Goal: Task Accomplishment & Management: Manage account settings

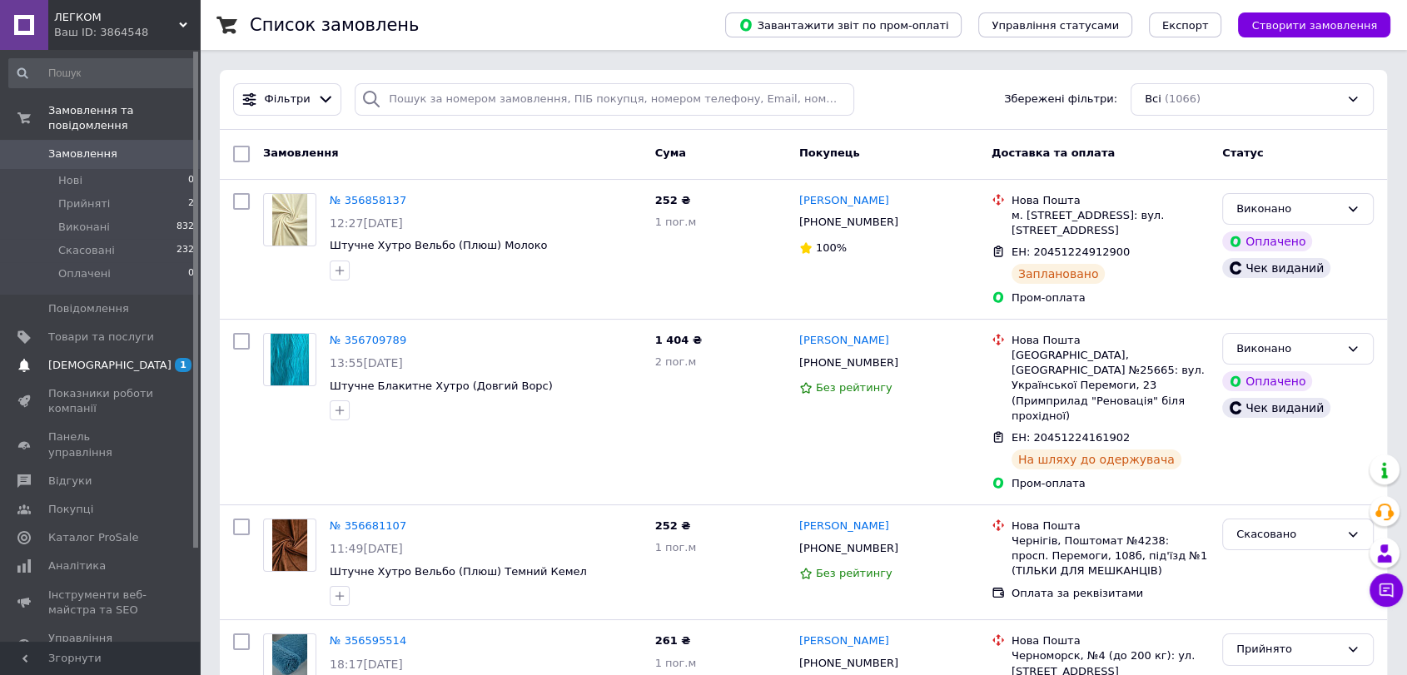
click at [87, 358] on span "[DEMOGRAPHIC_DATA]" at bounding box center [109, 365] width 123 height 15
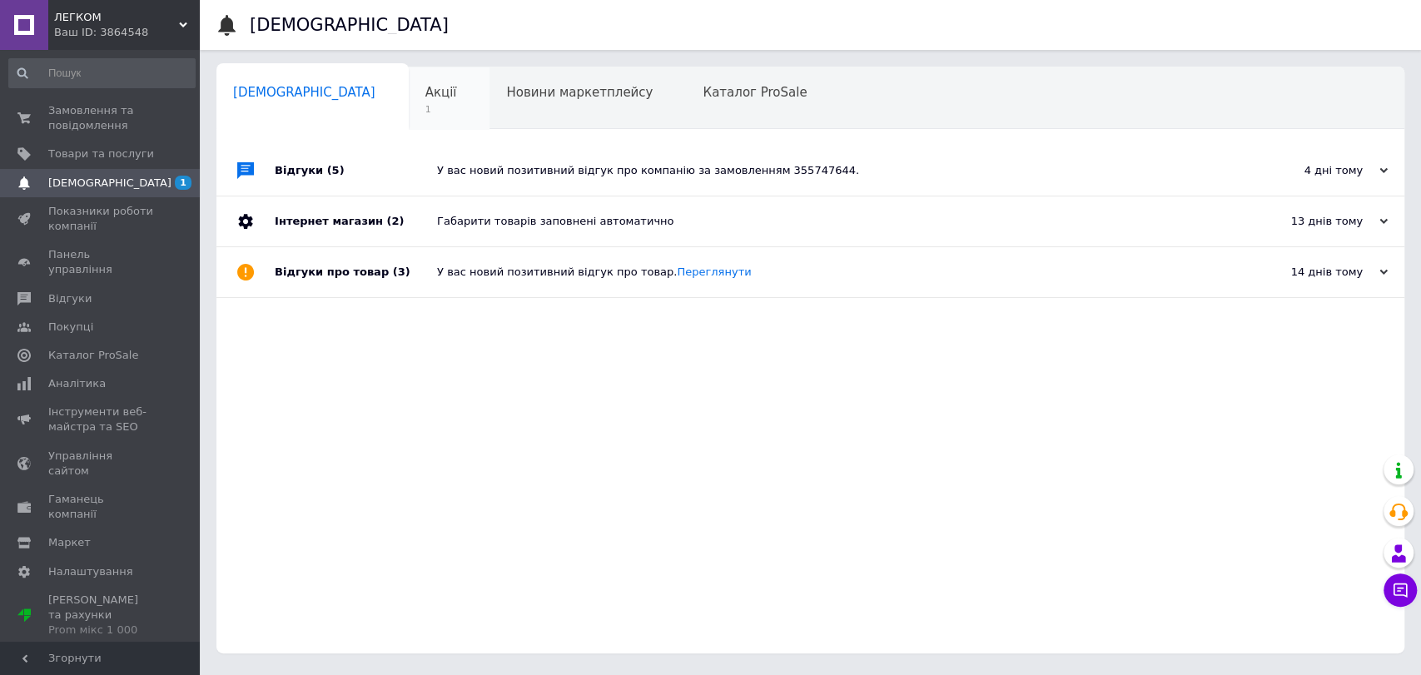
click at [409, 97] on div "Акції 1" at bounding box center [450, 98] width 82 height 63
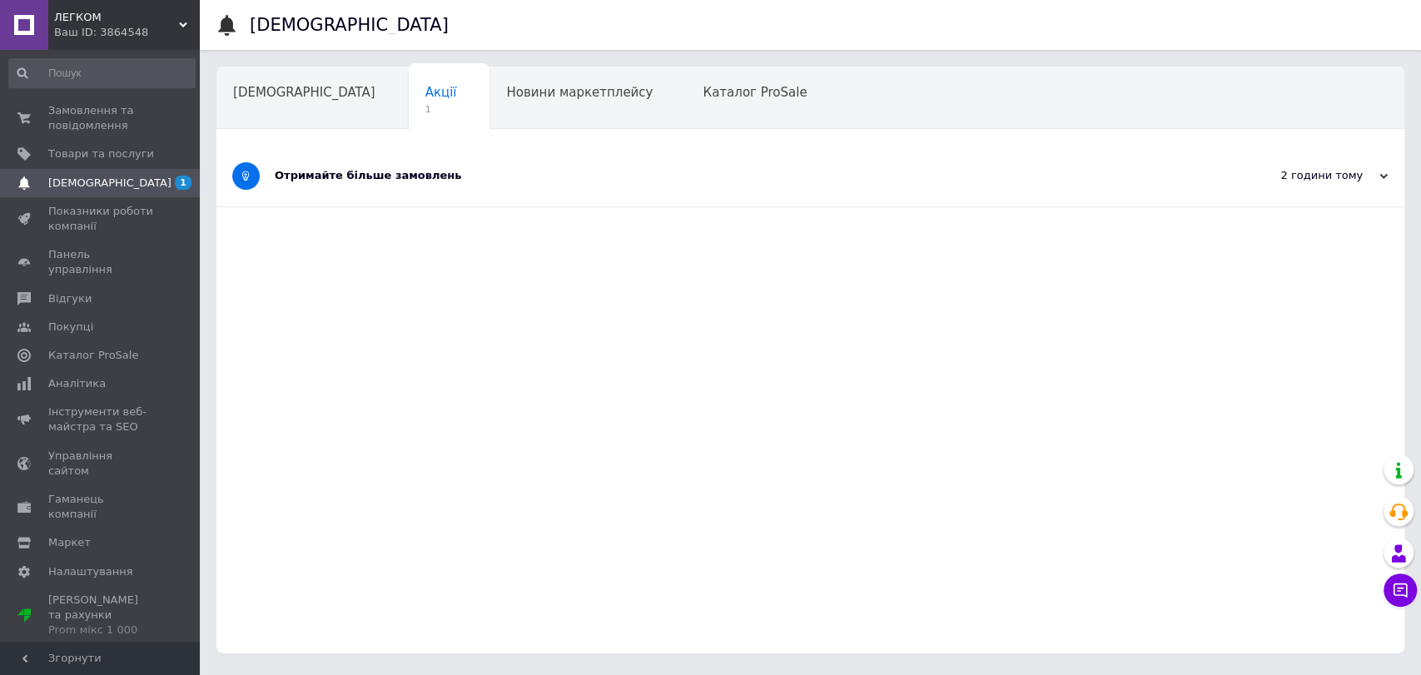
click at [493, 185] on div "Отримайте більше замовлень" at bounding box center [748, 176] width 947 height 61
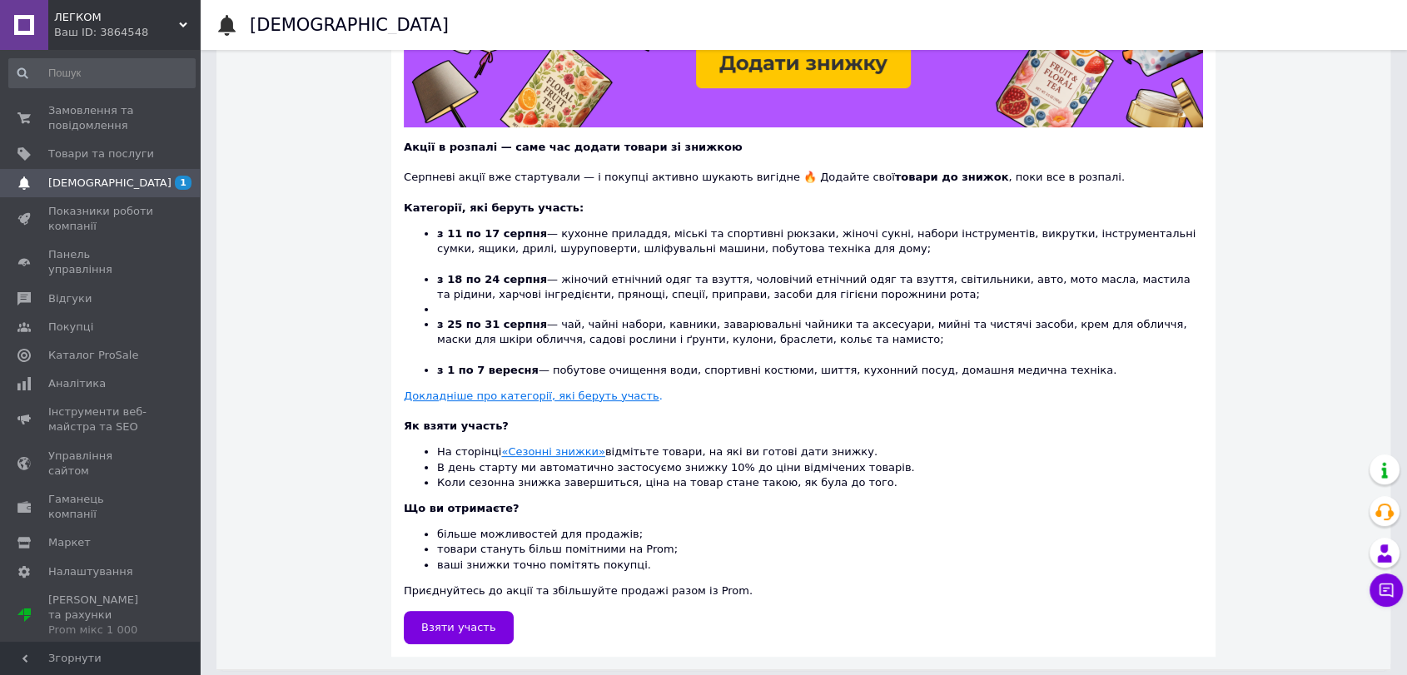
scroll to position [323, 0]
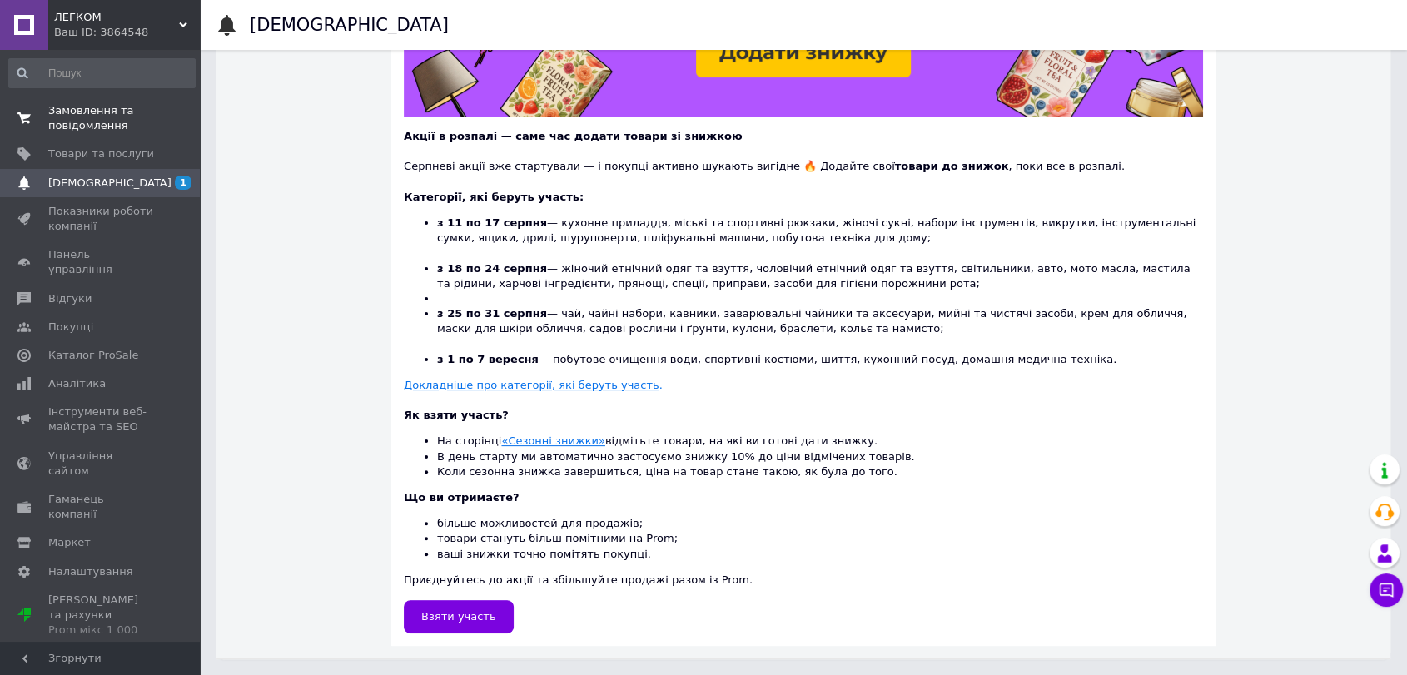
click at [93, 126] on span "Замовлення та повідомлення" at bounding box center [101, 118] width 106 height 30
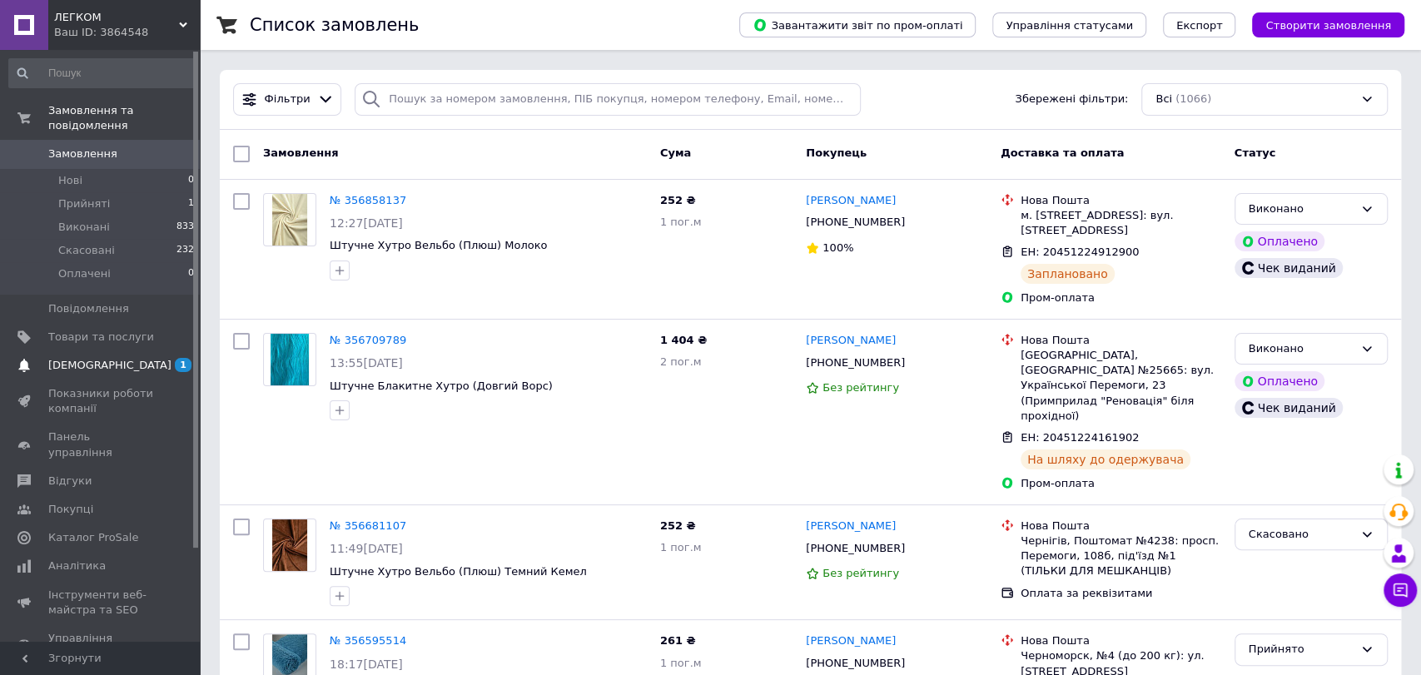
click at [99, 358] on span "[DEMOGRAPHIC_DATA]" at bounding box center [109, 365] width 123 height 15
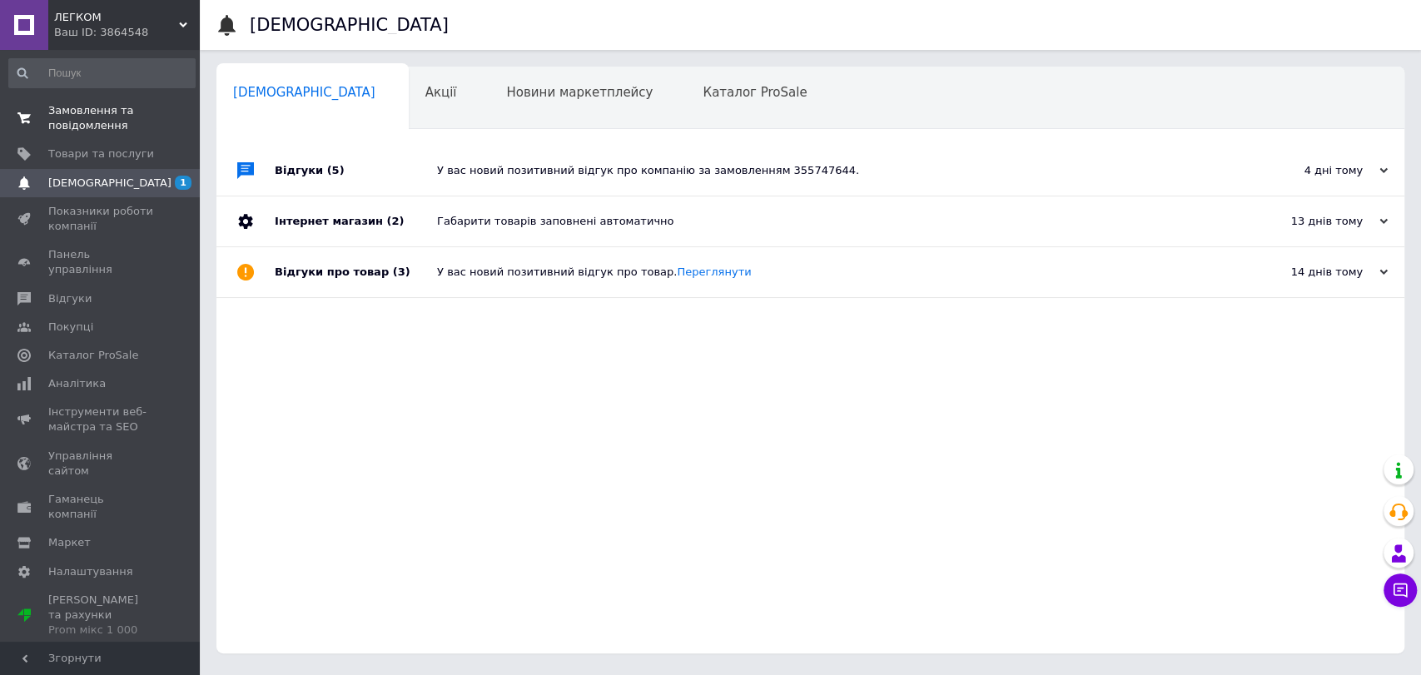
click at [103, 118] on span "Замовлення та повідомлення" at bounding box center [101, 118] width 106 height 30
